Goal: Task Accomplishment & Management: Manage account settings

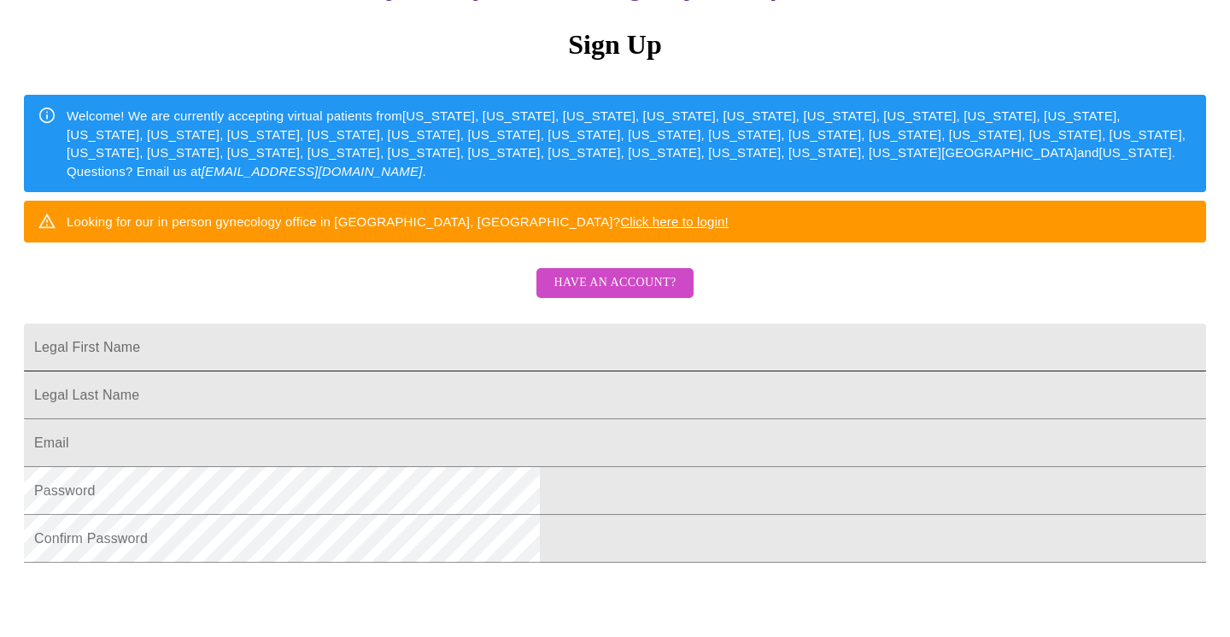
scroll to position [204, 0]
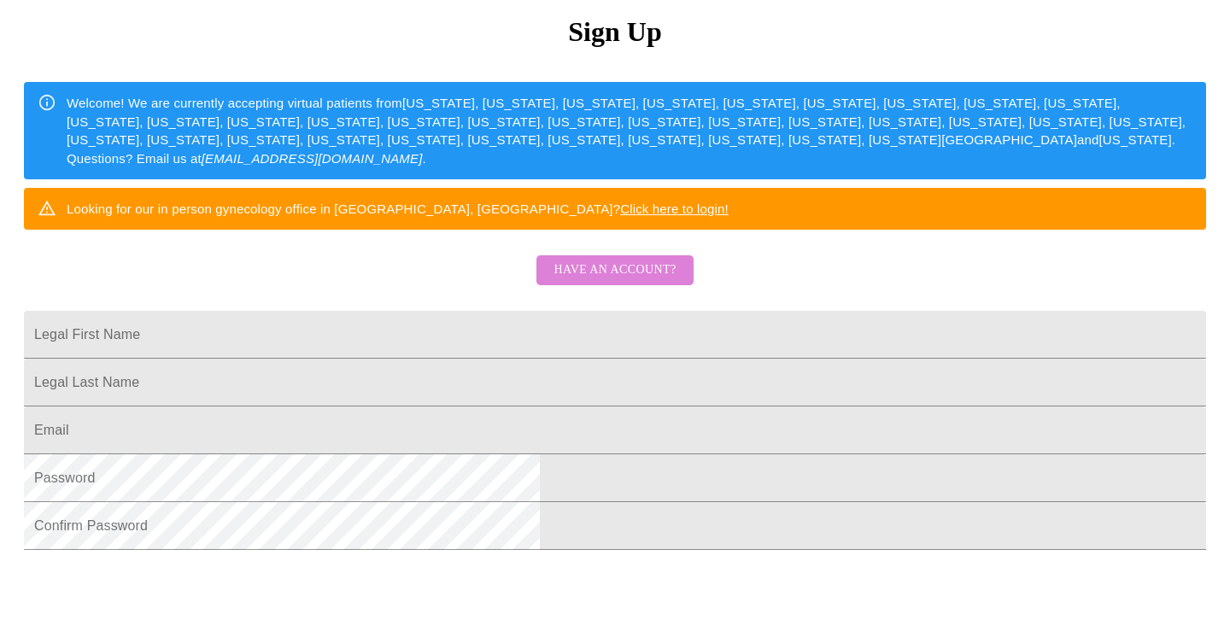
click at [649, 281] on span "Have an account?" at bounding box center [615, 270] width 122 height 21
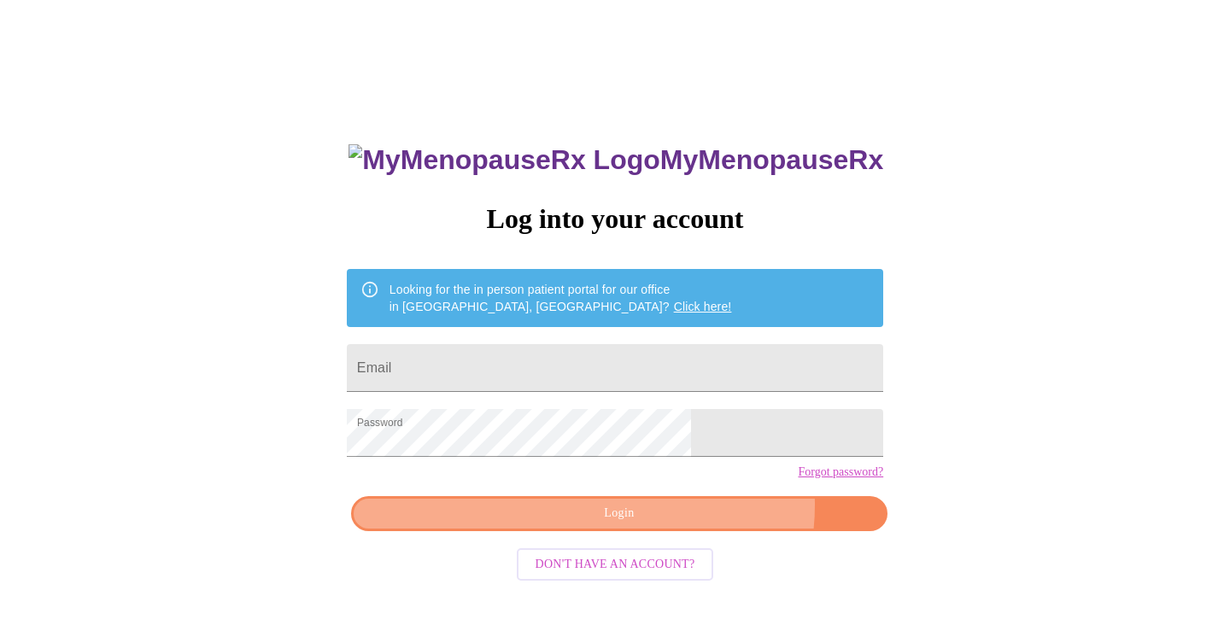
click at [679, 525] on span "Login" at bounding box center [619, 513] width 497 height 21
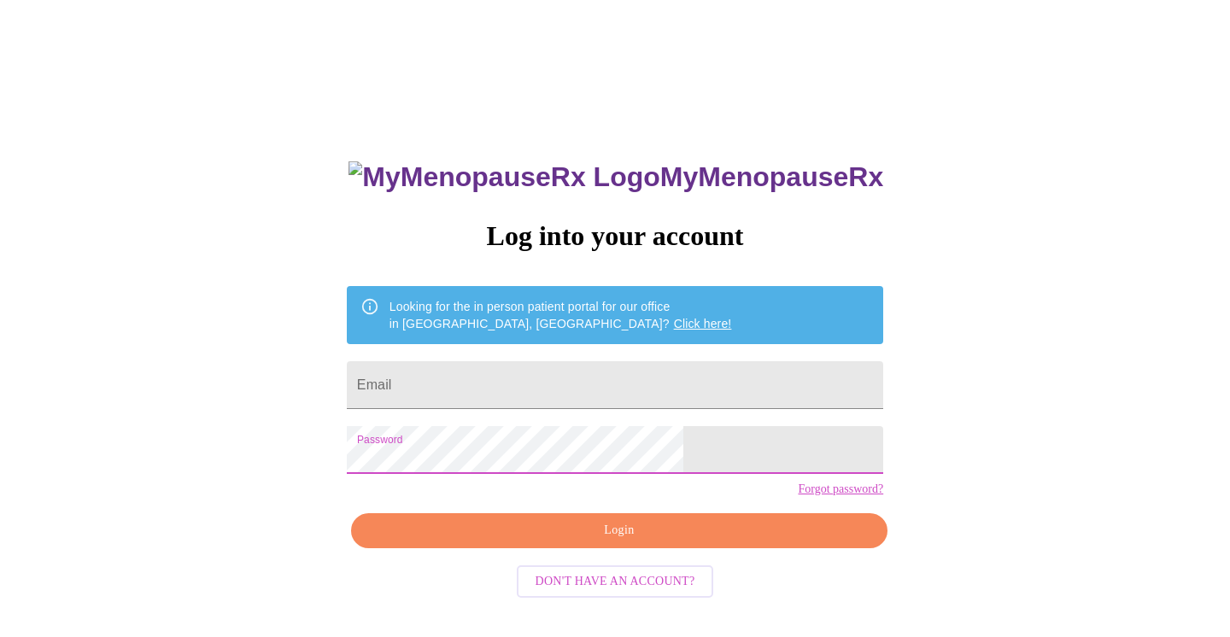
scroll to position [17, 0]
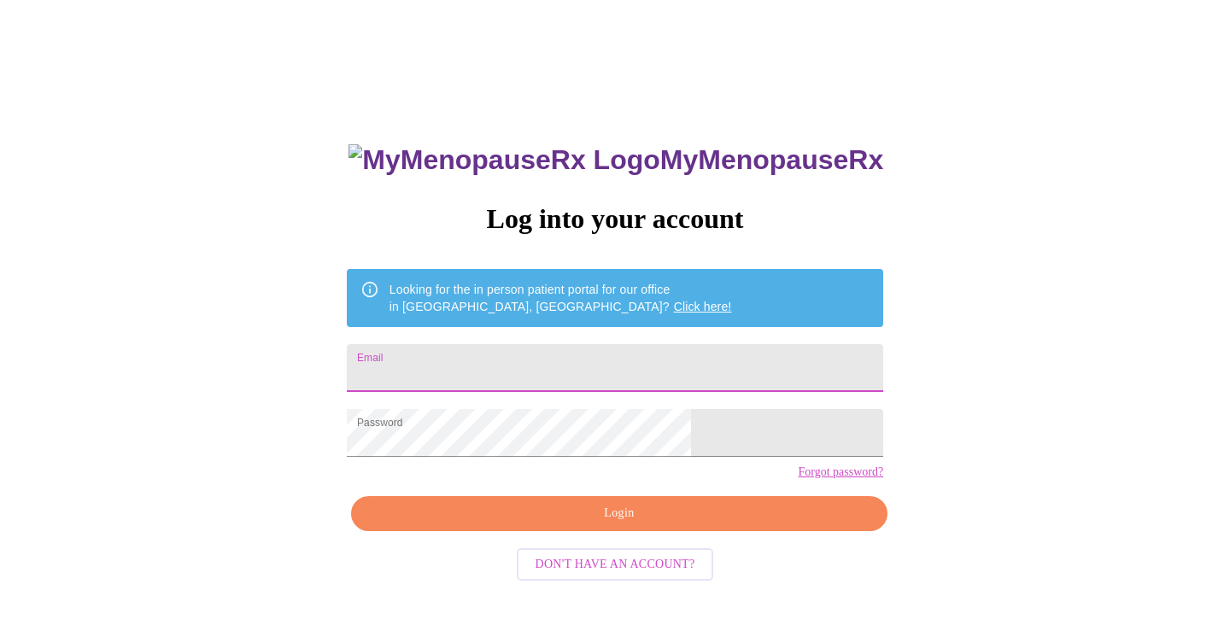
click at [471, 359] on input "Email" at bounding box center [615, 368] width 536 height 48
type input "[EMAIL_ADDRESS][DOMAIN_NAME]"
